Goal: Transaction & Acquisition: Download file/media

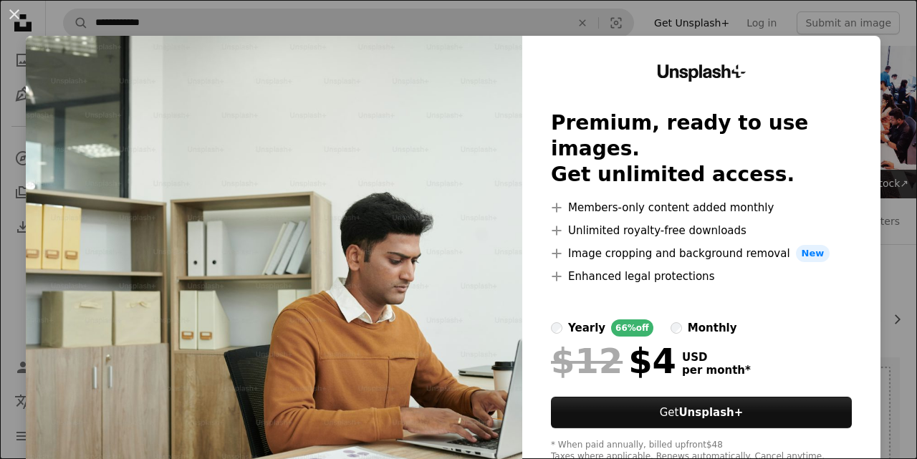
drag, startPoint x: 412, startPoint y: 29, endPoint x: 358, endPoint y: 27, distance: 54.5
click at [412, 29] on div "An X shape Unsplash+ Premium, ready to use images. Get unlimited access. A plus…" at bounding box center [458, 229] width 917 height 459
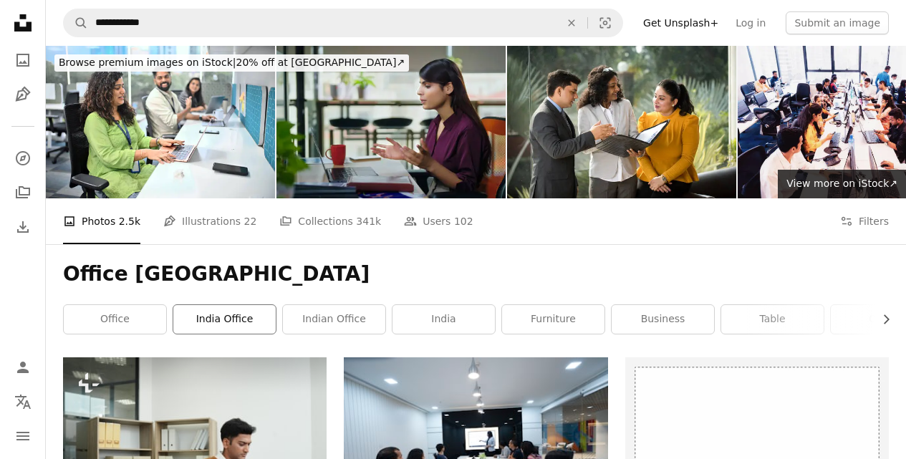
click at [221, 305] on link "india office" at bounding box center [224, 319] width 102 height 29
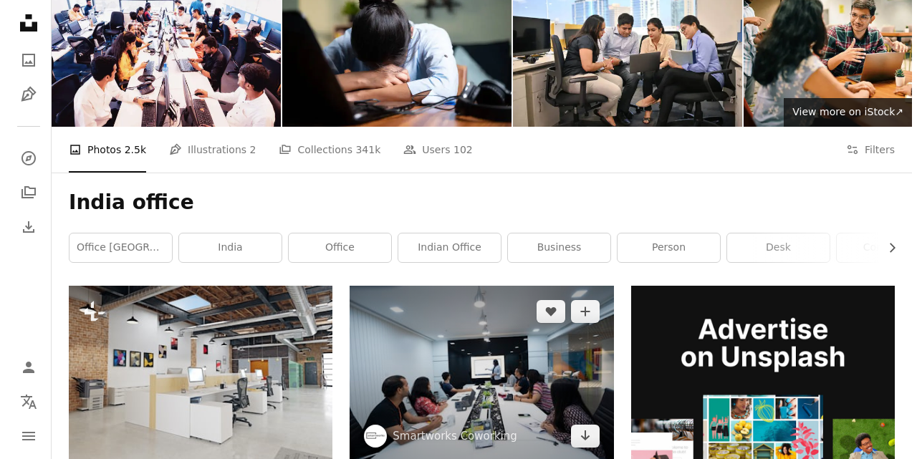
scroll to position [215, 0]
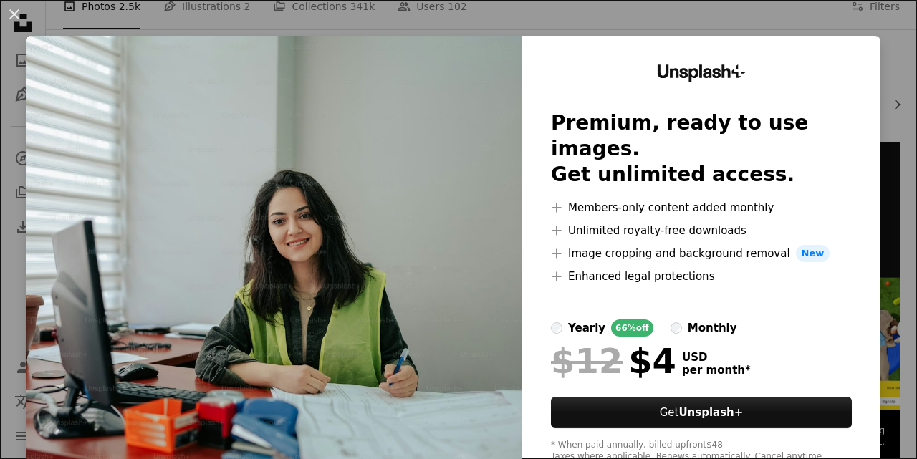
click at [775, 14] on div "An X shape Unsplash+ Premium, ready to use images. Get unlimited access. A plus…" at bounding box center [458, 229] width 917 height 459
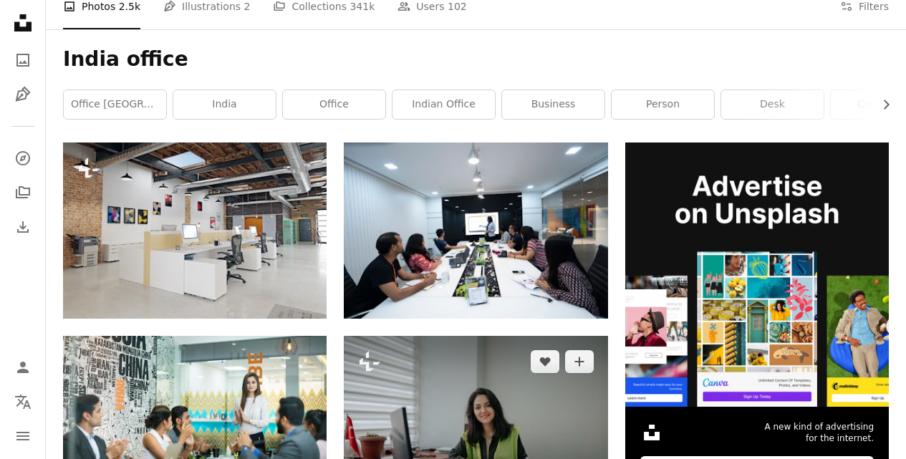
click at [442, 336] on img at bounding box center [476, 424] width 264 height 176
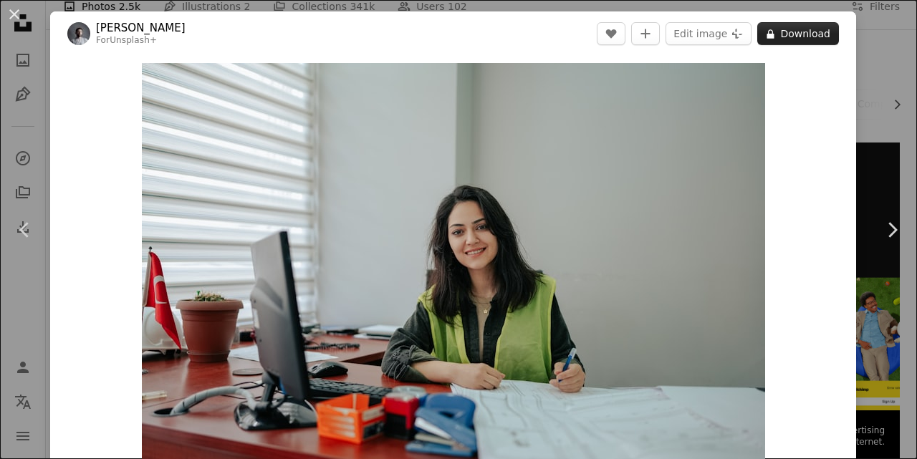
click at [805, 38] on button "A lock Download" at bounding box center [798, 33] width 82 height 23
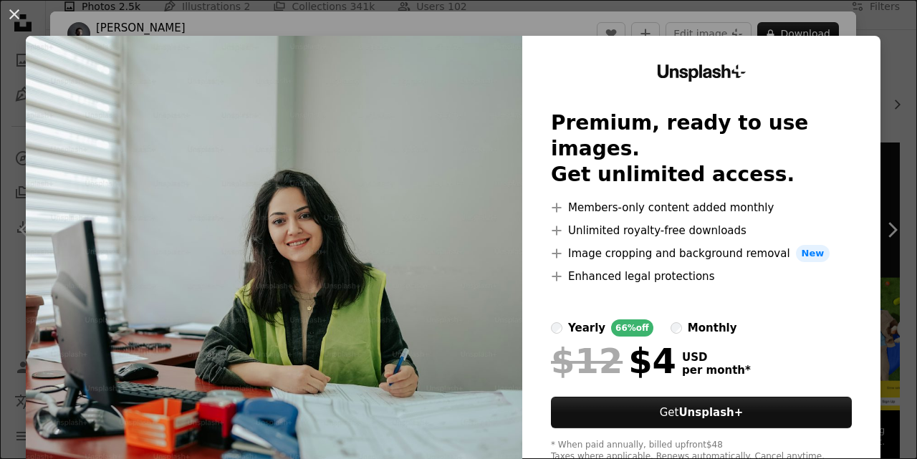
click at [820, 16] on div "An X shape Unsplash+ Premium, ready to use images. Get unlimited access. A plus…" at bounding box center [458, 229] width 917 height 459
